Goal: Task Accomplishment & Management: Complete application form

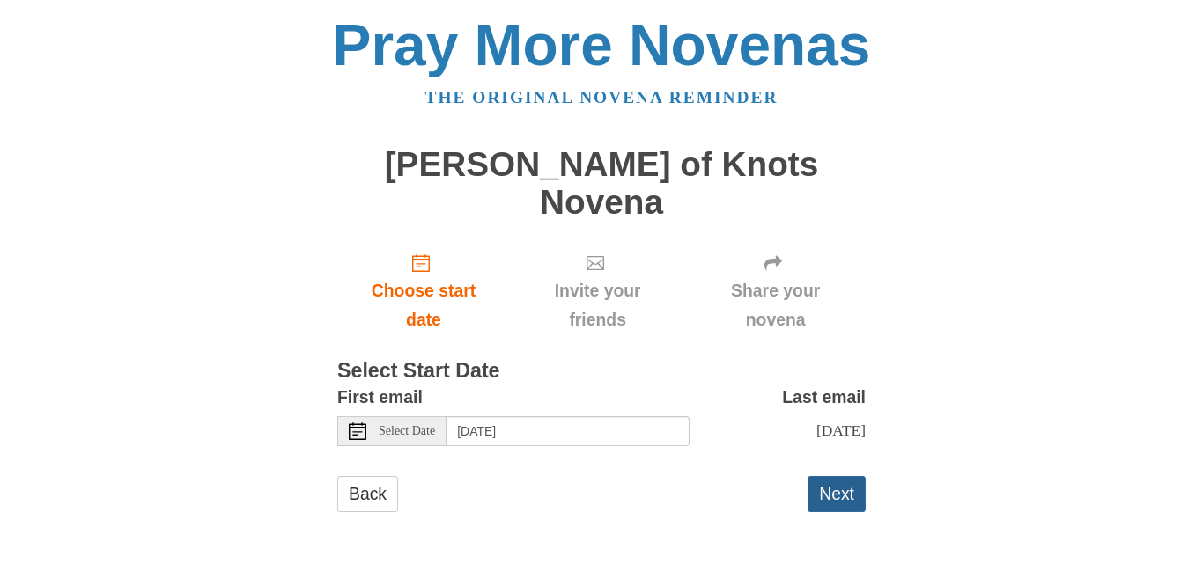
click at [830, 476] on button "Next" at bounding box center [836, 494] width 58 height 36
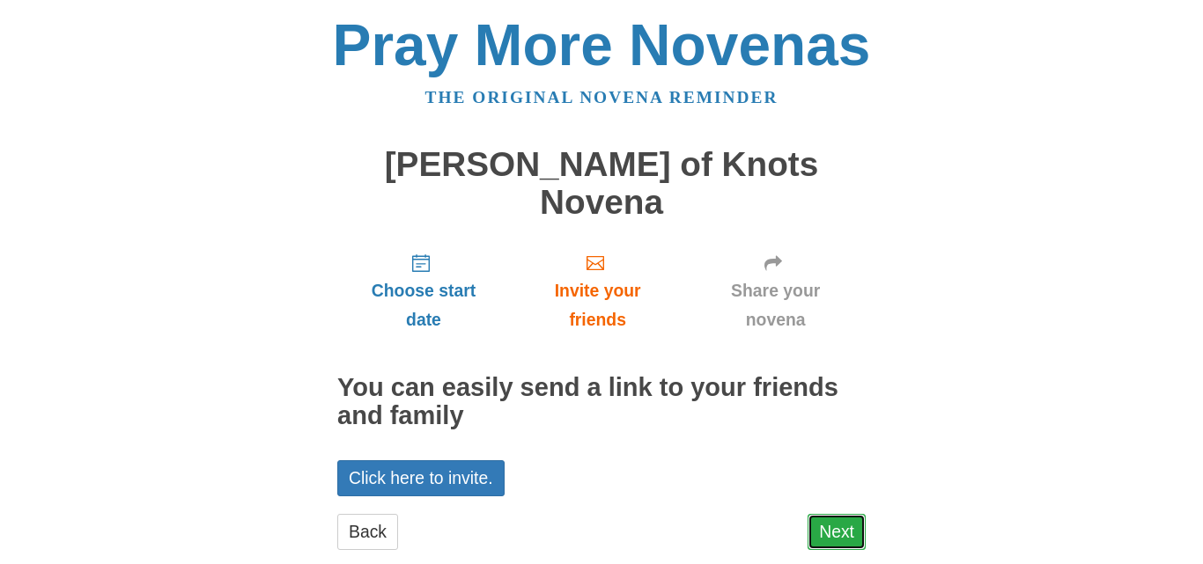
click at [830, 514] on link "Next" at bounding box center [836, 532] width 58 height 36
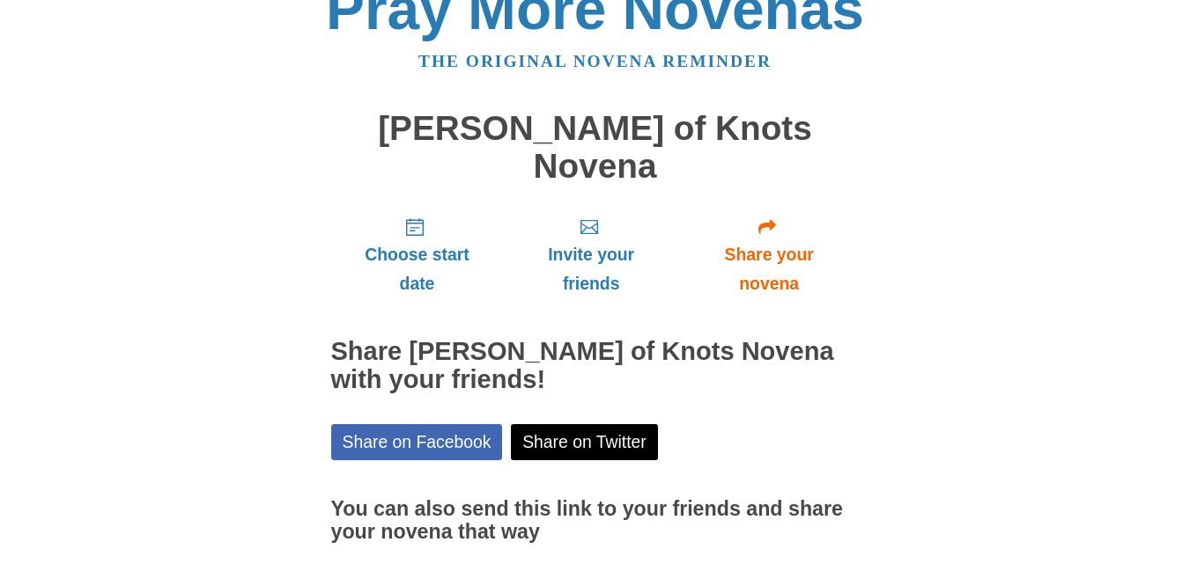
scroll to position [143, 0]
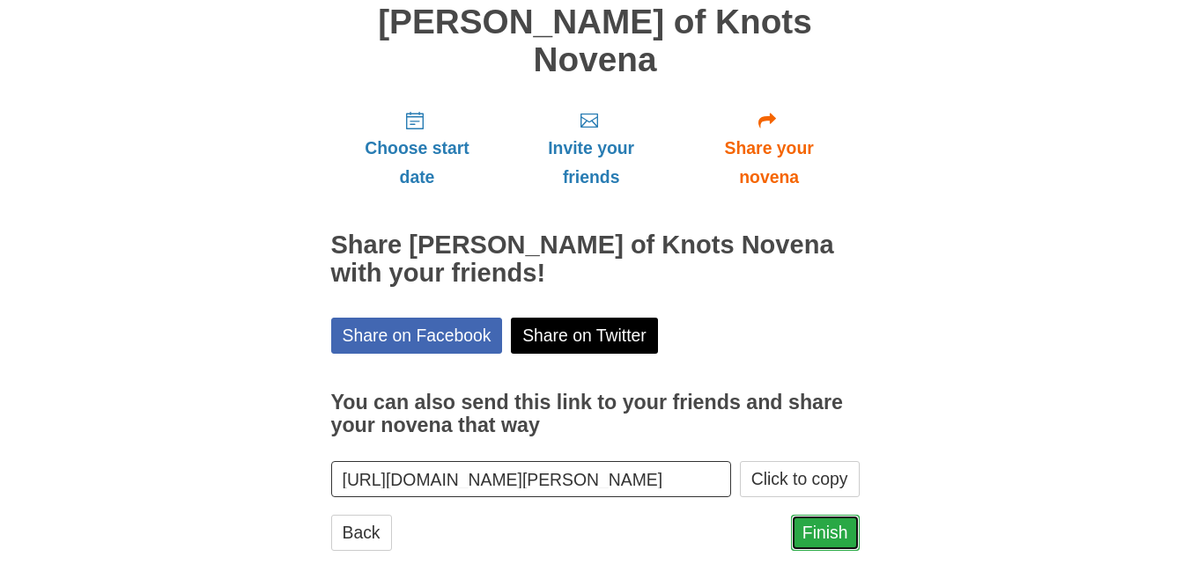
click at [818, 515] on link "Finish" at bounding box center [825, 533] width 69 height 36
